Goal: Information Seeking & Learning: Learn about a topic

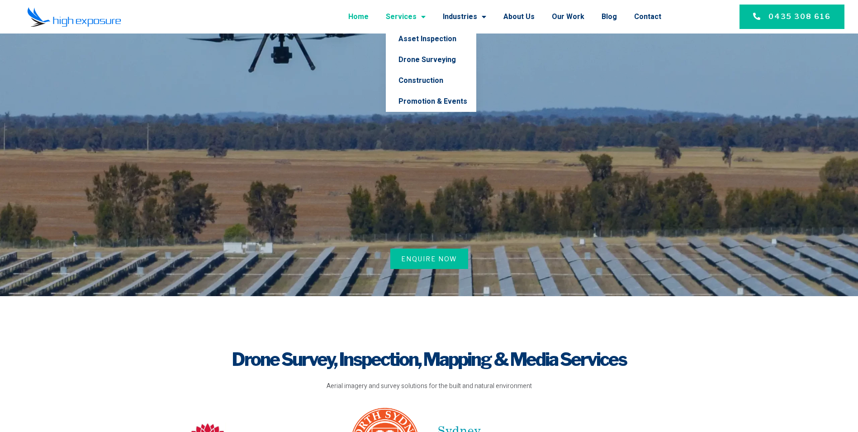
click at [411, 18] on link "Services" at bounding box center [406, 17] width 40 height 24
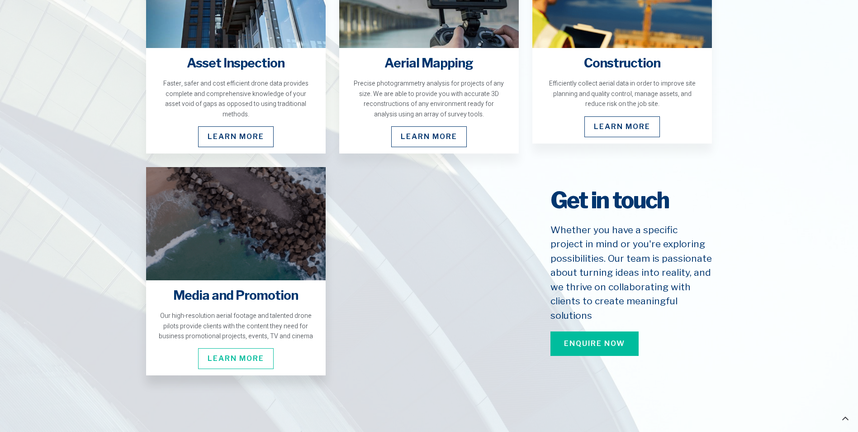
scroll to position [1357, 0]
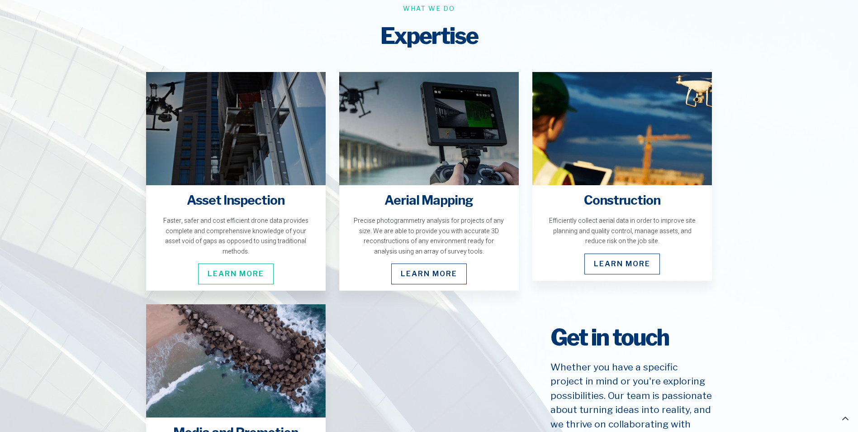
click at [261, 268] on span "Learn More" at bounding box center [236, 273] width 76 height 21
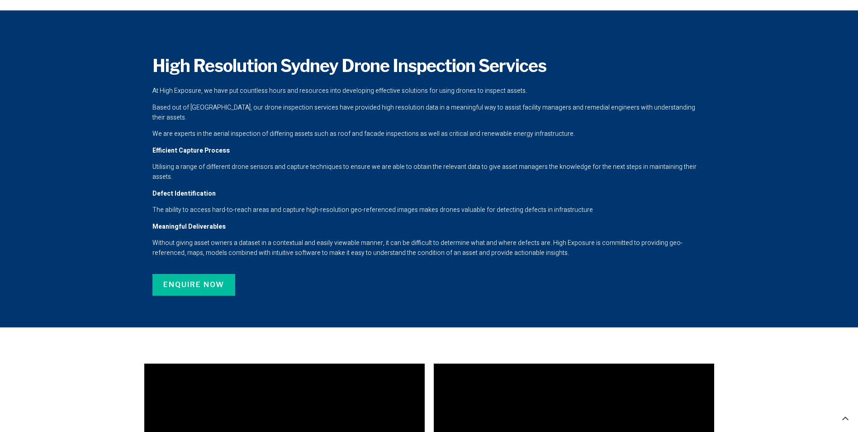
scroll to position [1066, 0]
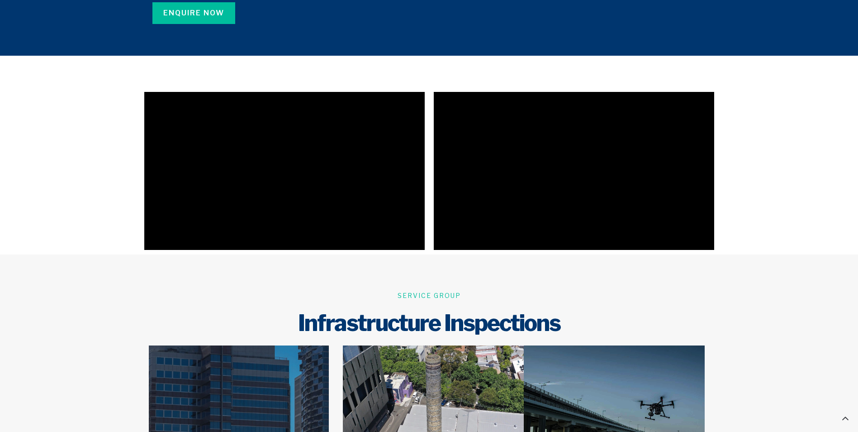
click at [726, 209] on section at bounding box center [429, 170] width 858 height 167
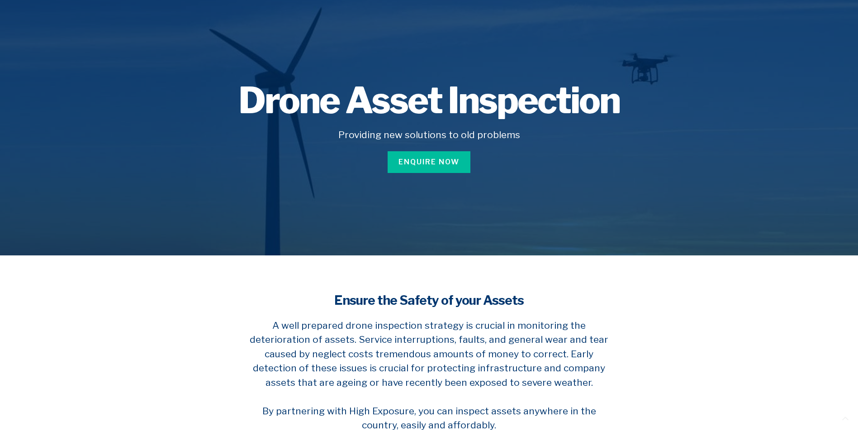
scroll to position [0, 0]
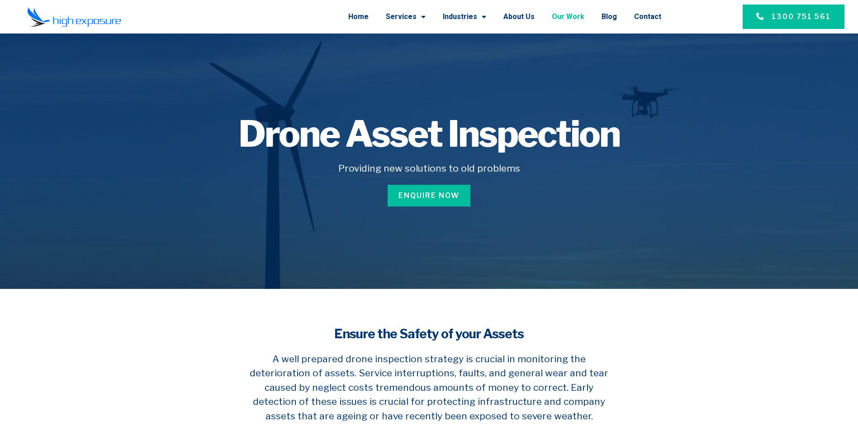
click at [564, 17] on link "Our Work" at bounding box center [568, 17] width 33 height 24
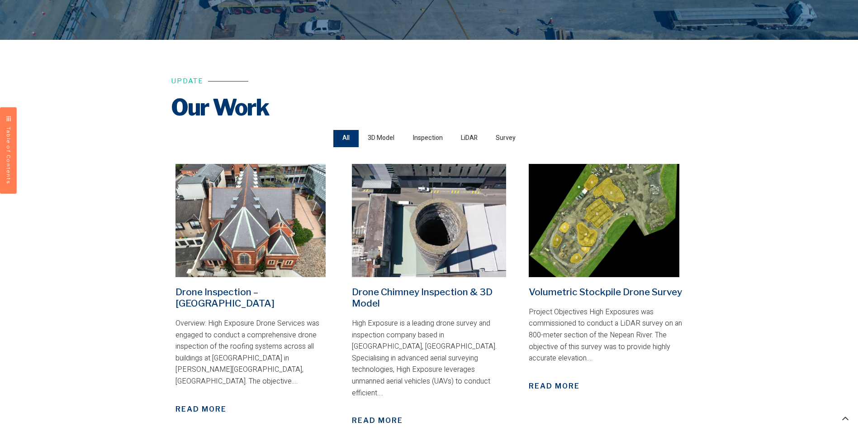
scroll to position [226, 0]
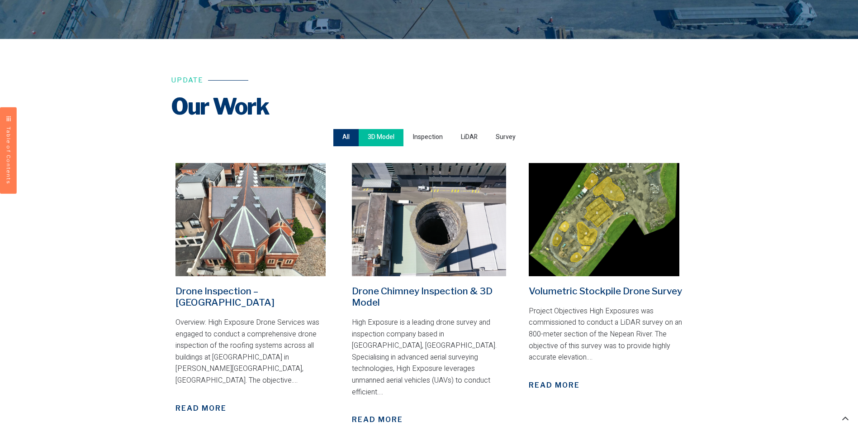
click at [387, 134] on span "3D Model" at bounding box center [381, 137] width 27 height 12
click at [0, 0] on input "3D Model" at bounding box center [0, 0] width 0 height 0
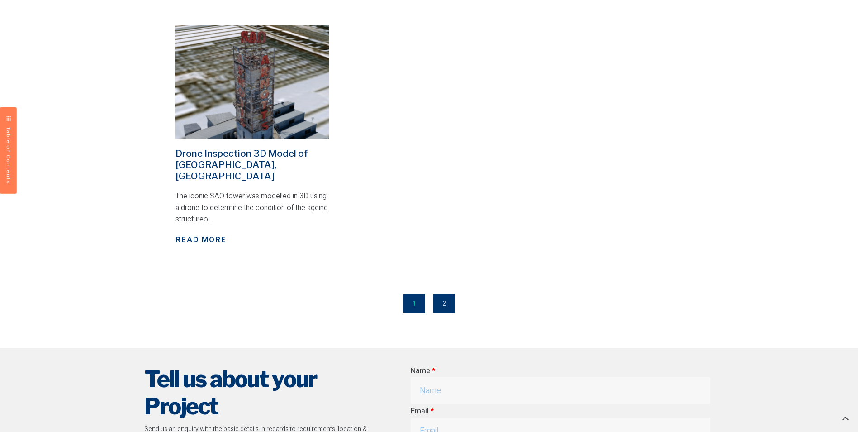
scroll to position [950, 0]
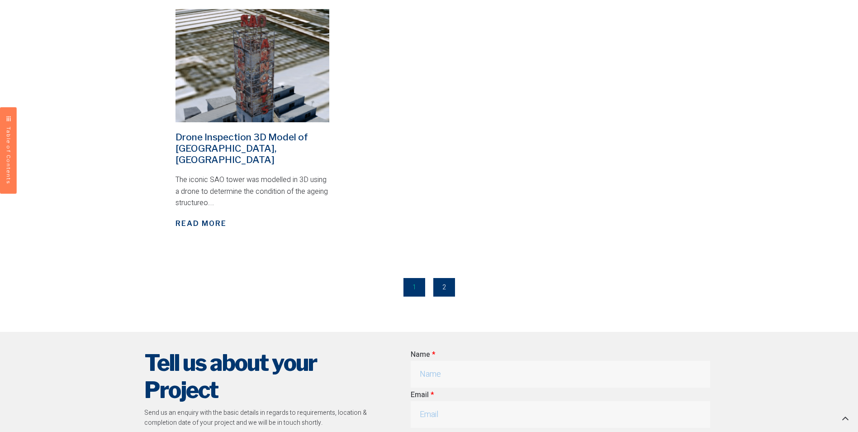
click at [443, 278] on link "Page 2" at bounding box center [444, 287] width 22 height 19
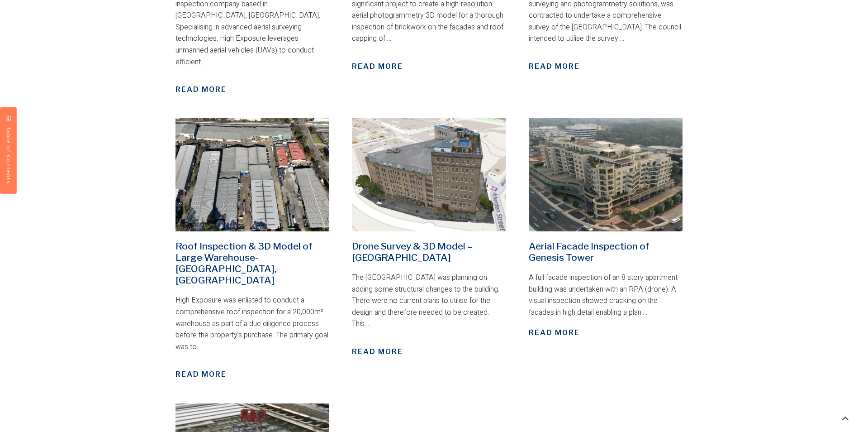
scroll to position [407, 0]
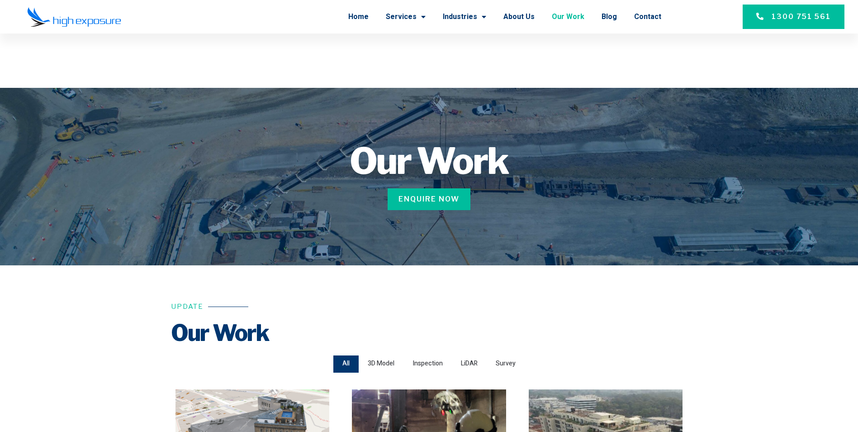
click at [571, 18] on link "Our Work" at bounding box center [568, 17] width 33 height 24
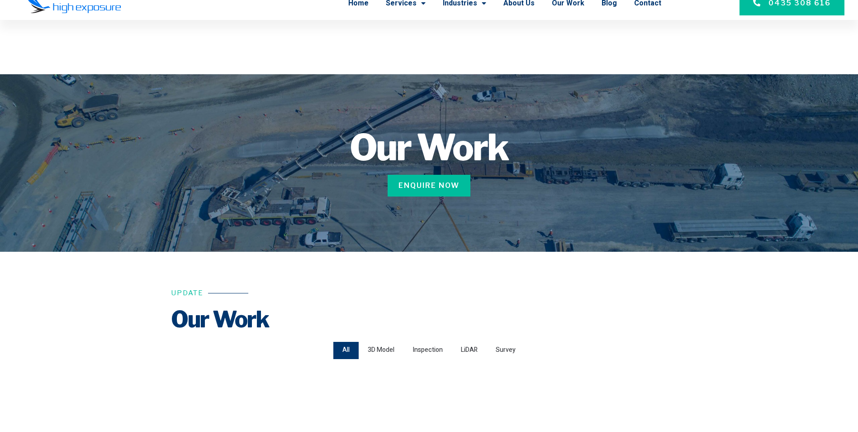
scroll to position [181, 0]
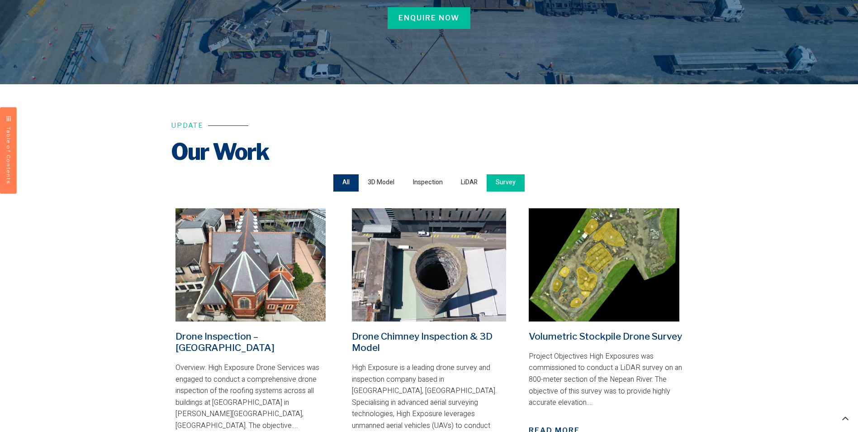
click at [498, 181] on span "Survey" at bounding box center [506, 182] width 20 height 12
click at [0, 0] on input "Survey" at bounding box center [0, 0] width 0 height 0
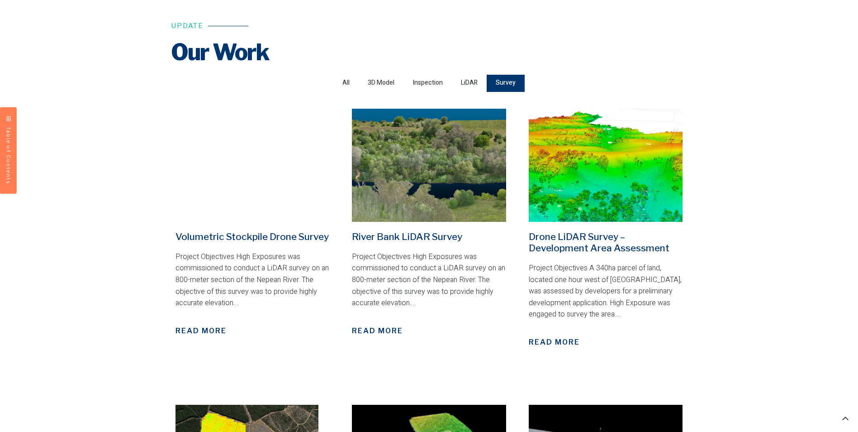
scroll to position [271, 0]
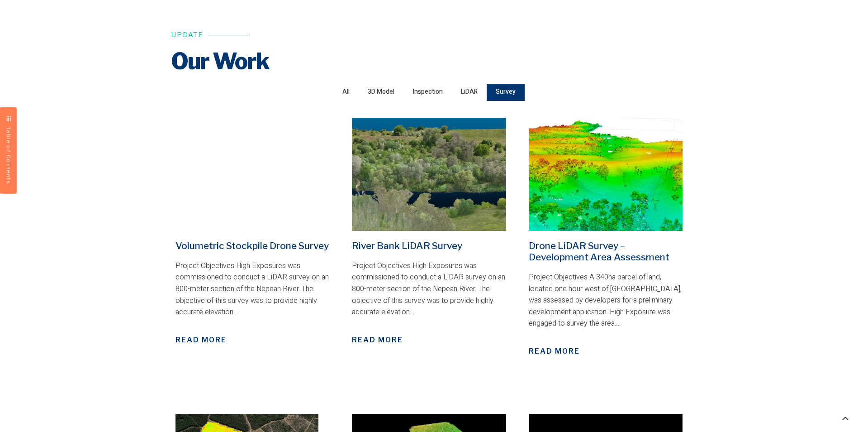
click at [377, 340] on span "Read More" at bounding box center [377, 339] width 51 height 11
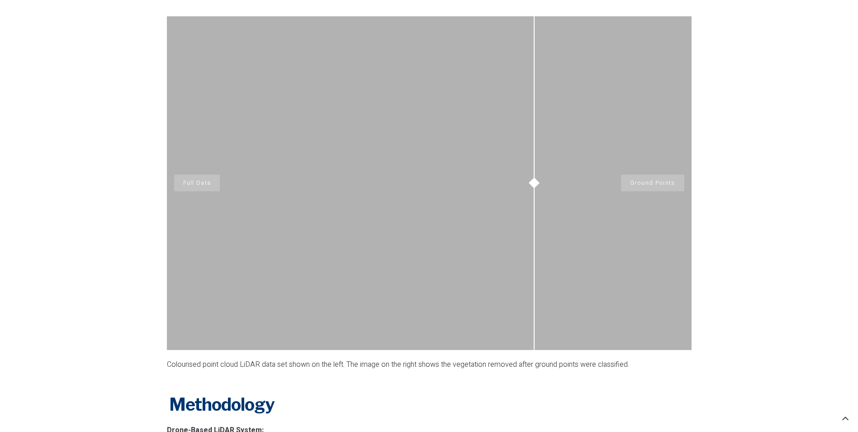
scroll to position [679, 0]
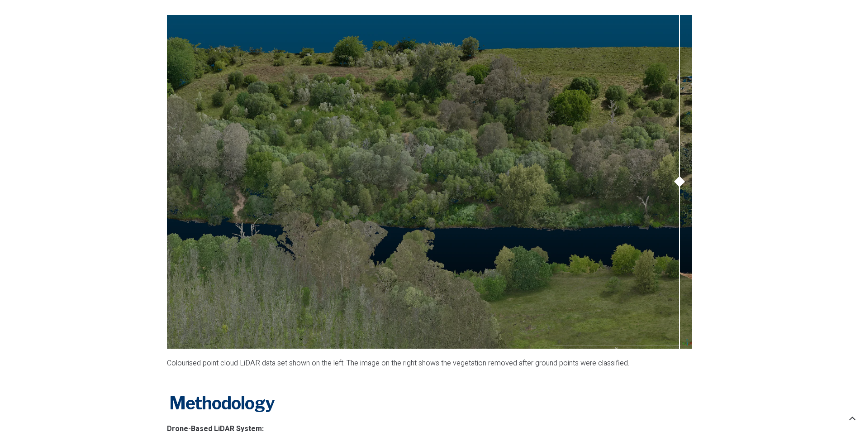
drag, startPoint x: 527, startPoint y: 180, endPoint x: 764, endPoint y: 193, distance: 236.9
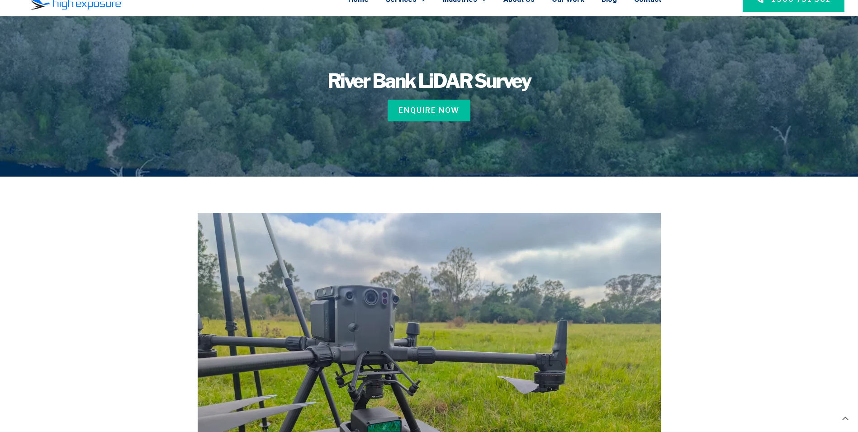
scroll to position [0, 0]
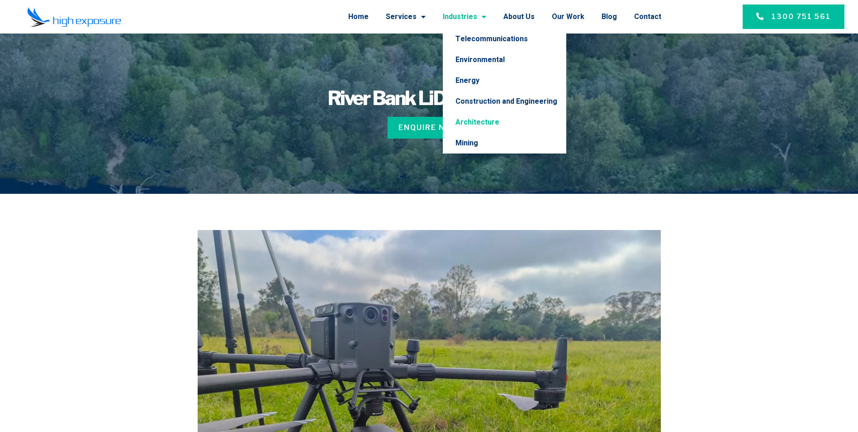
click at [480, 122] on link "Architecture" at bounding box center [504, 122] width 123 height 21
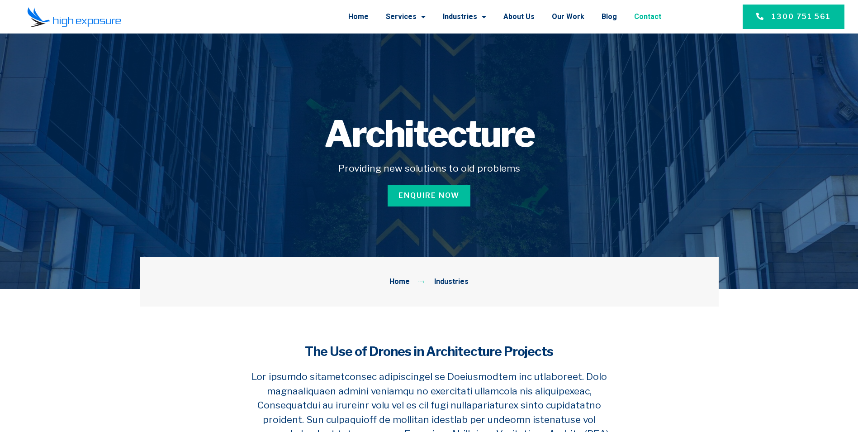
click at [658, 13] on link "Contact" at bounding box center [647, 17] width 27 height 24
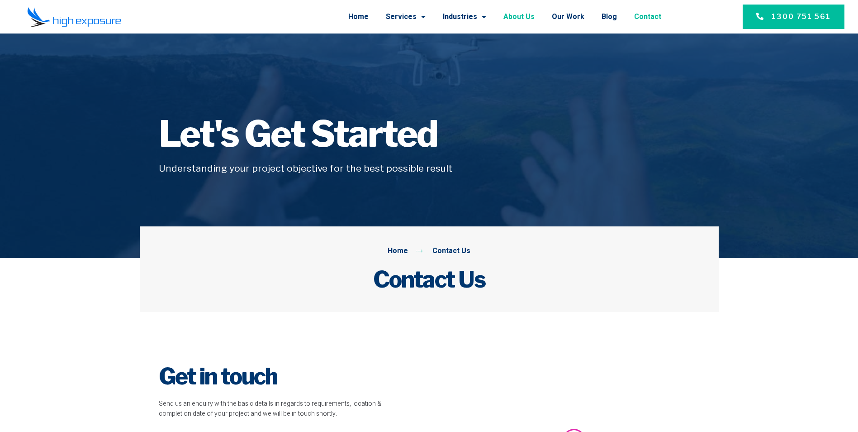
click at [530, 16] on link "About Us" at bounding box center [518, 17] width 31 height 24
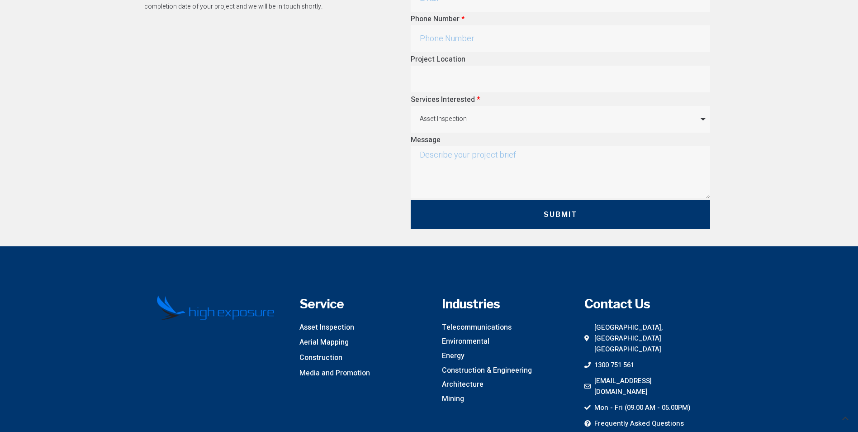
scroll to position [2603, 0]
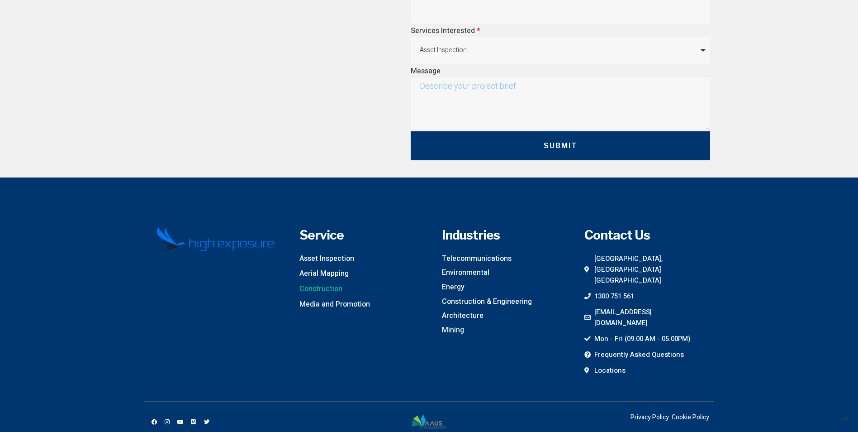
click at [315, 283] on span "Construction" at bounding box center [320, 289] width 43 height 12
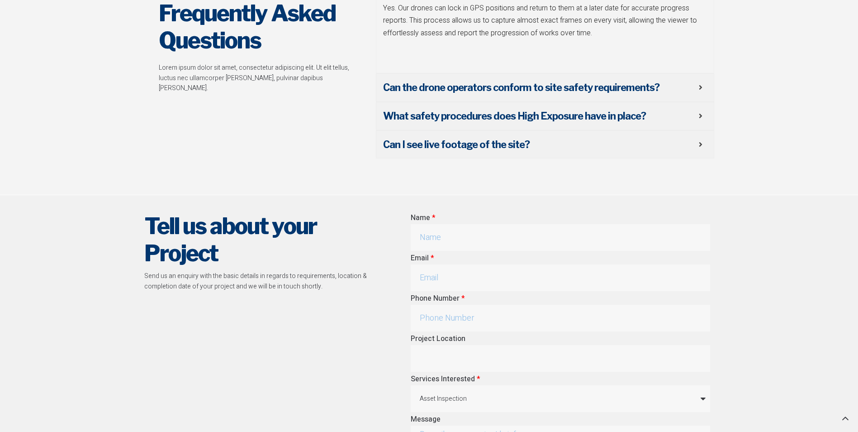
scroll to position [1945, 0]
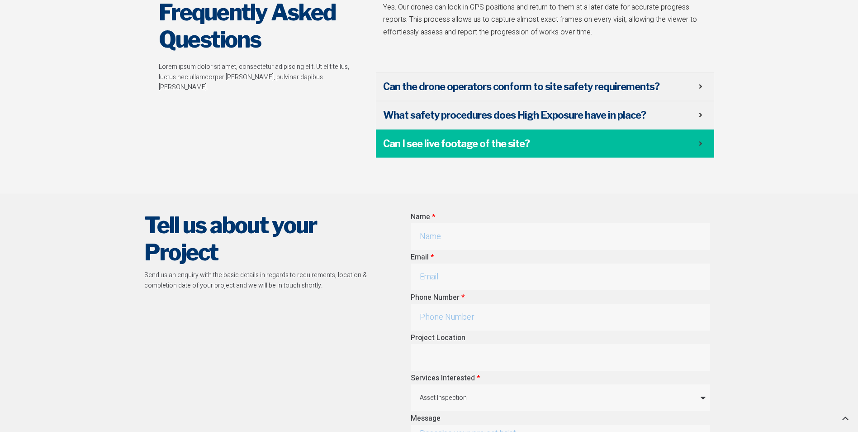
click at [518, 146] on span "Can I see live footage of the site?" at bounding box center [541, 144] width 316 height 14
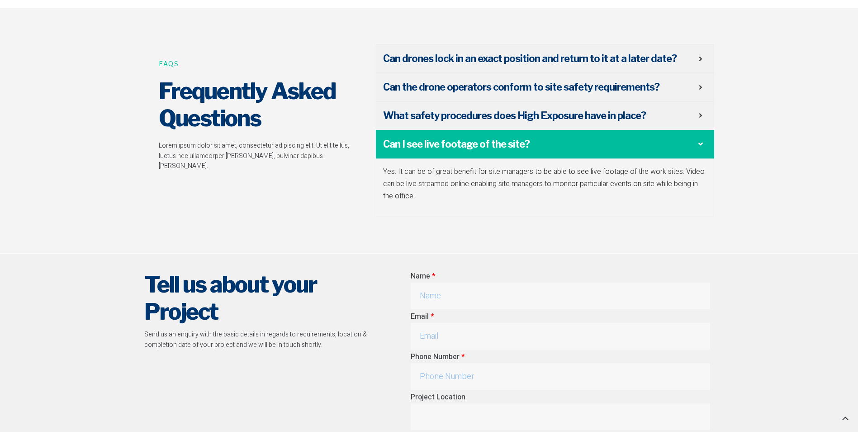
scroll to position [1855, 0]
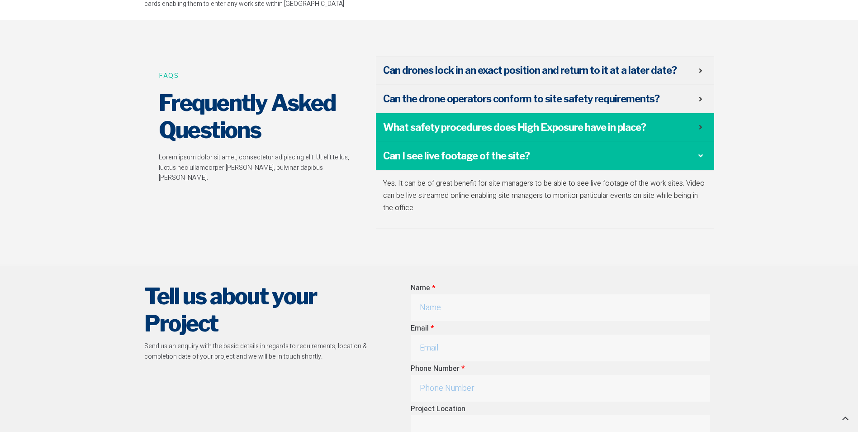
click at [526, 119] on div "What safety procedures does High Exposure have in place?" at bounding box center [545, 127] width 338 height 28
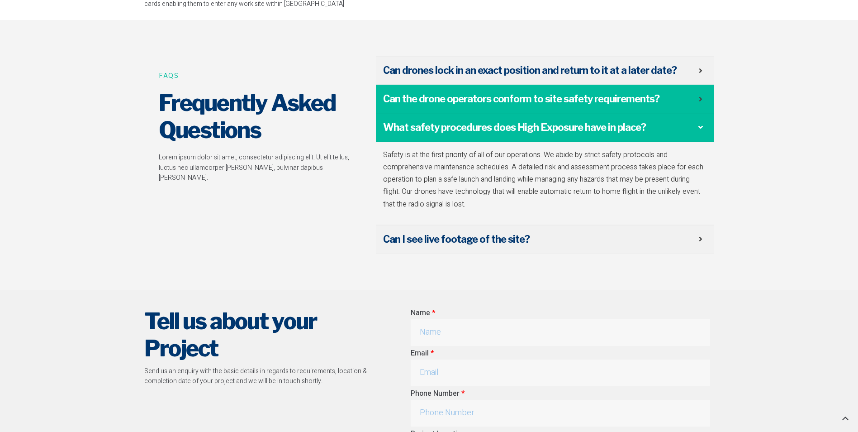
click at [528, 93] on span "Can the drone operators conform to site safety requirements?" at bounding box center [541, 99] width 316 height 14
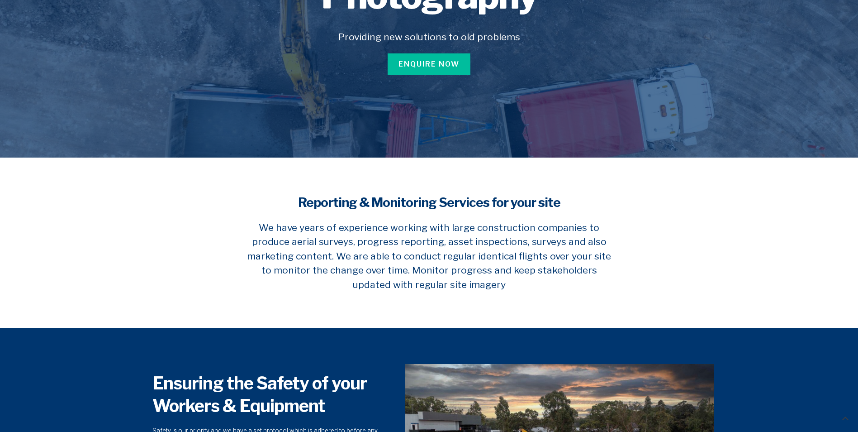
scroll to position [0, 0]
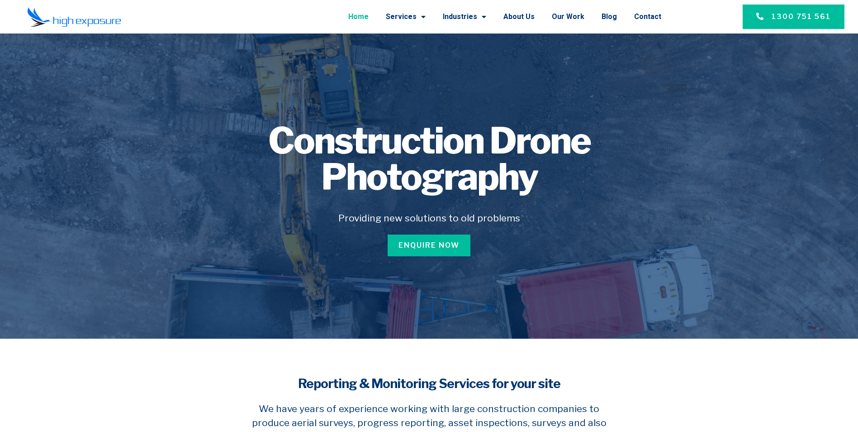
click at [369, 17] on link "Home" at bounding box center [358, 17] width 20 height 24
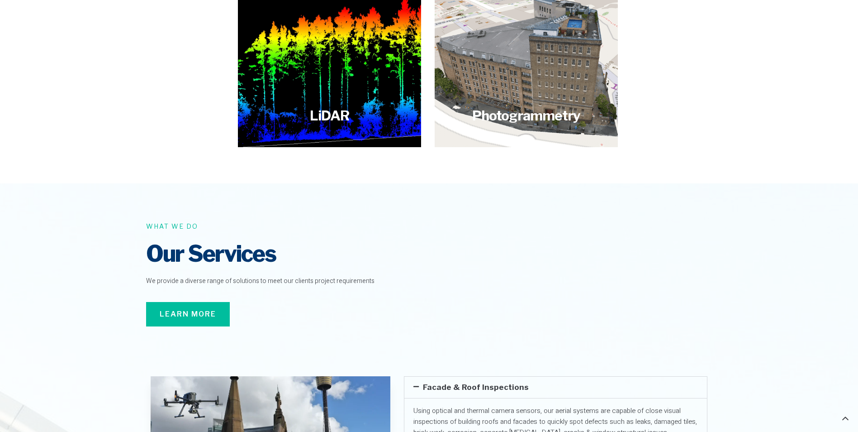
scroll to position [1221, 0]
